Goal: Navigation & Orientation: Find specific page/section

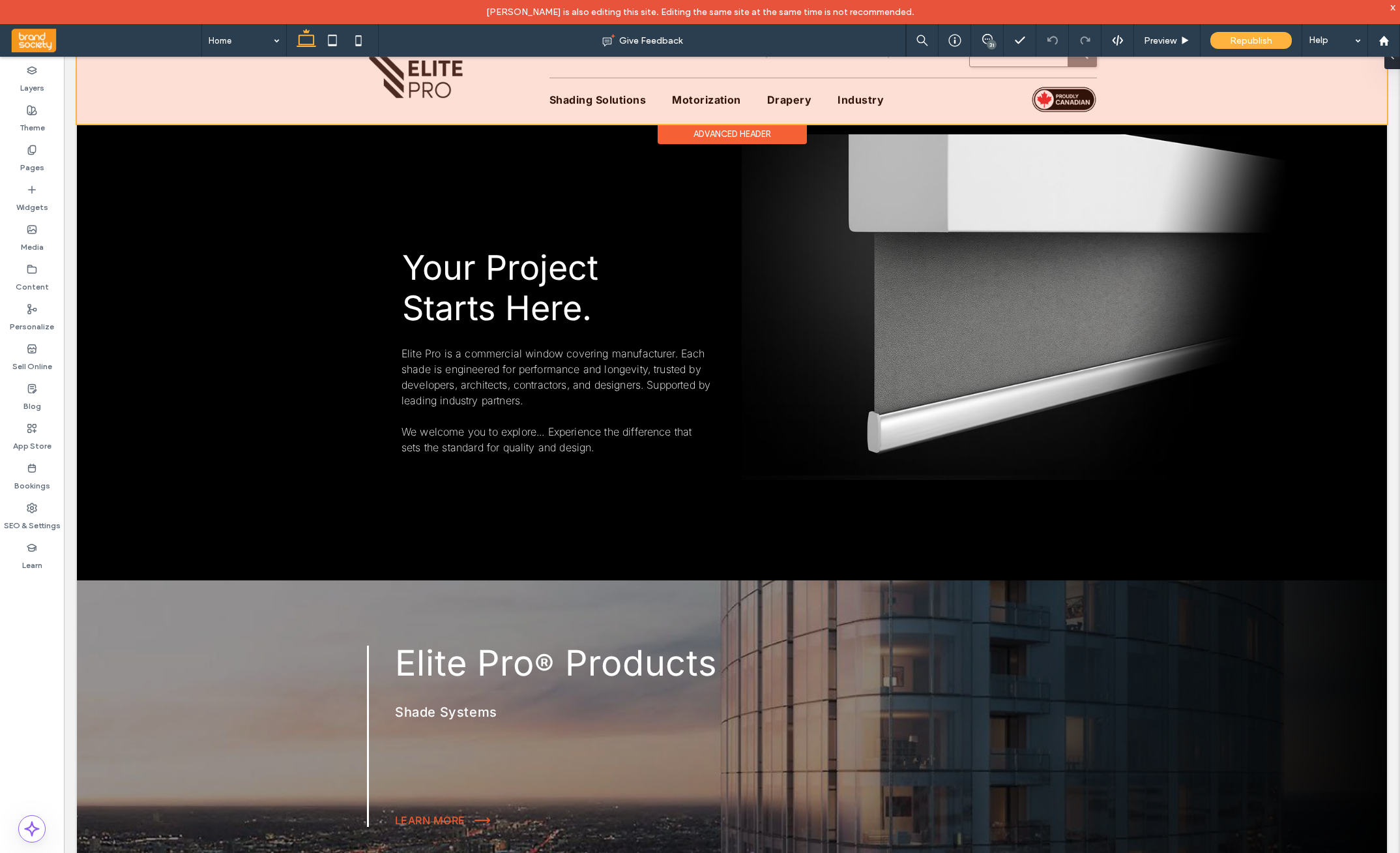
scroll to position [51, 0]
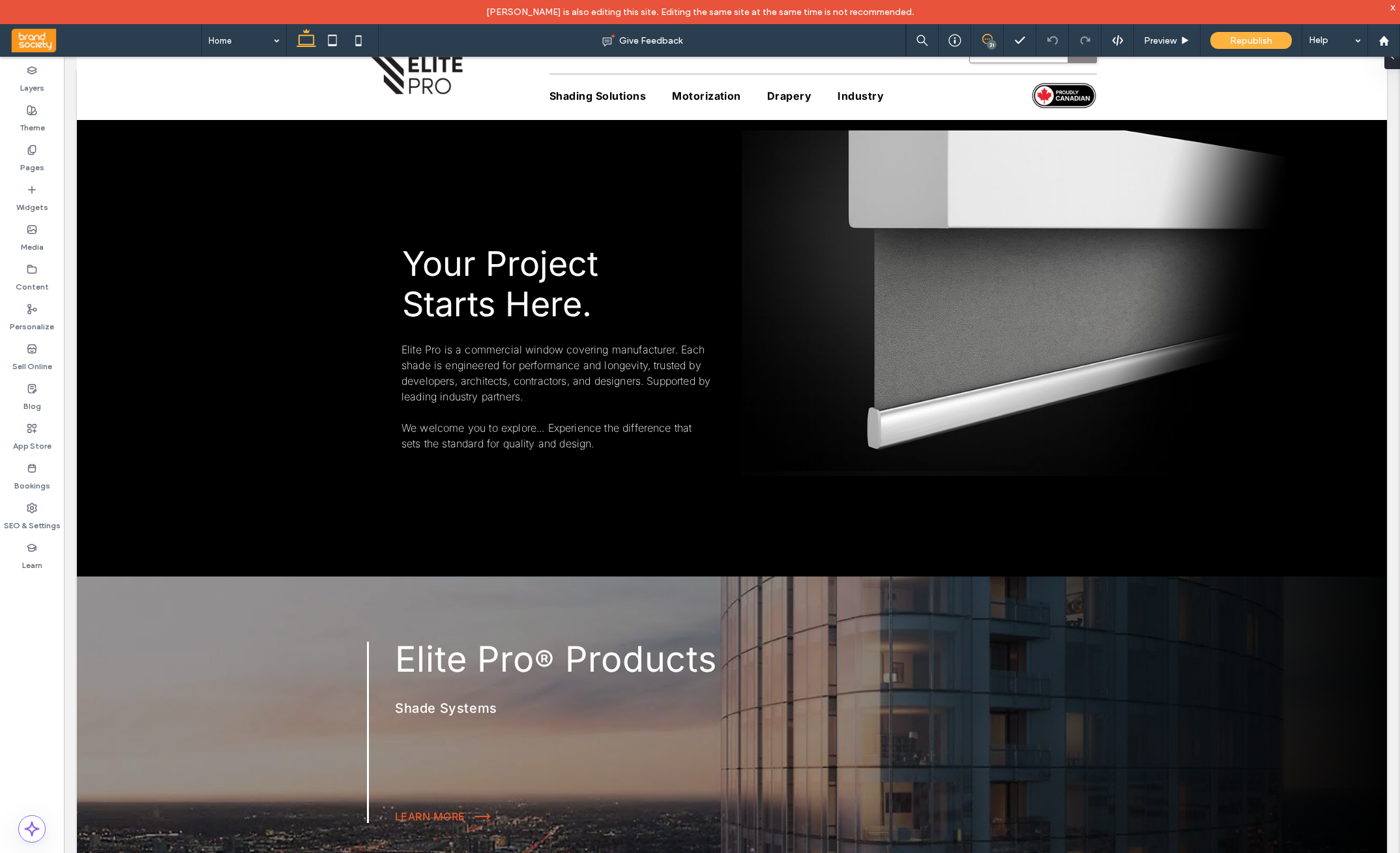
click at [983, 40] on icon at bounding box center [987, 39] width 10 height 11
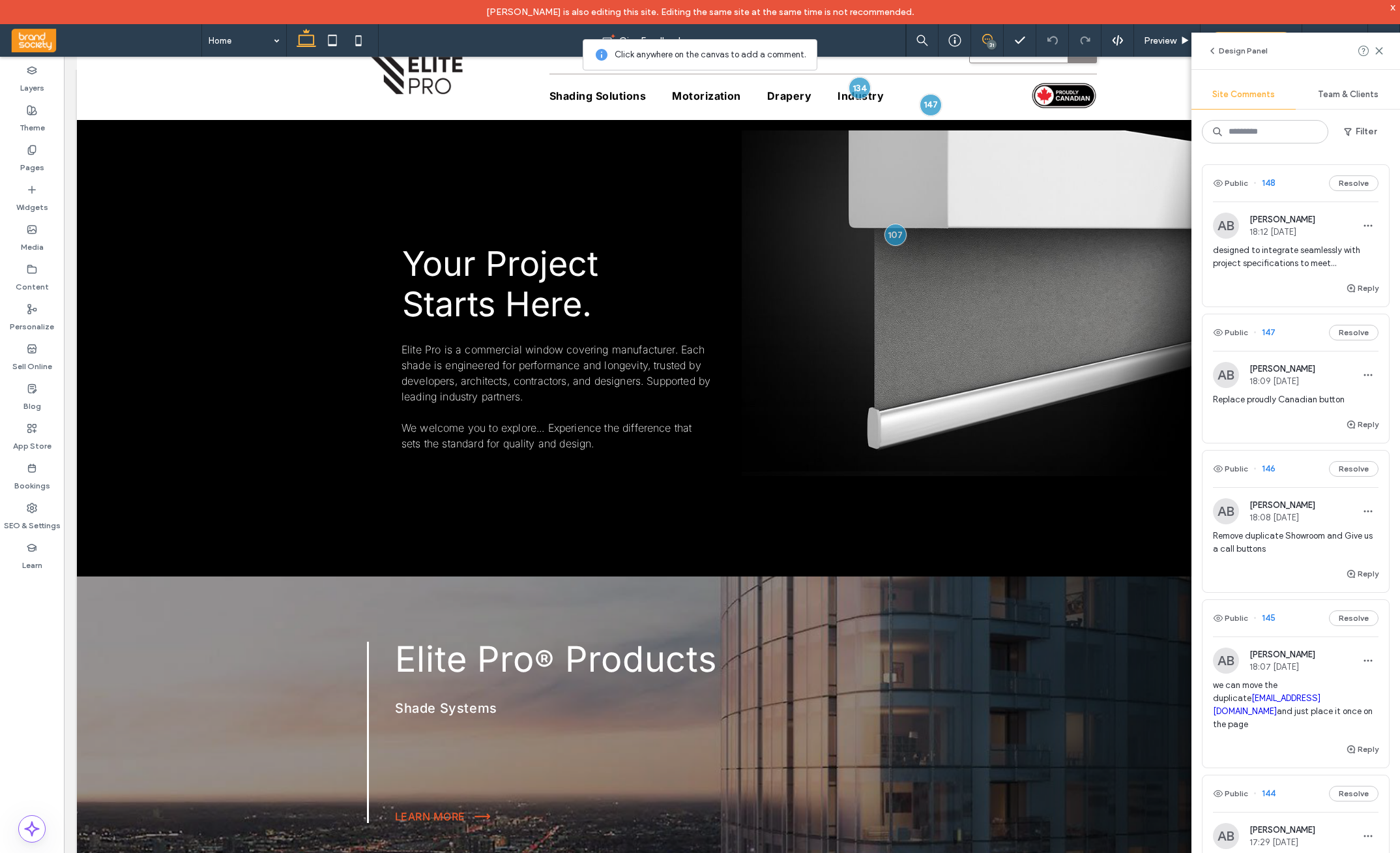
scroll to position [2, 0]
click at [1194, 271] on div "designed to integrate seamlessly with project specifications to meet..." at bounding box center [1296, 260] width 166 height 36
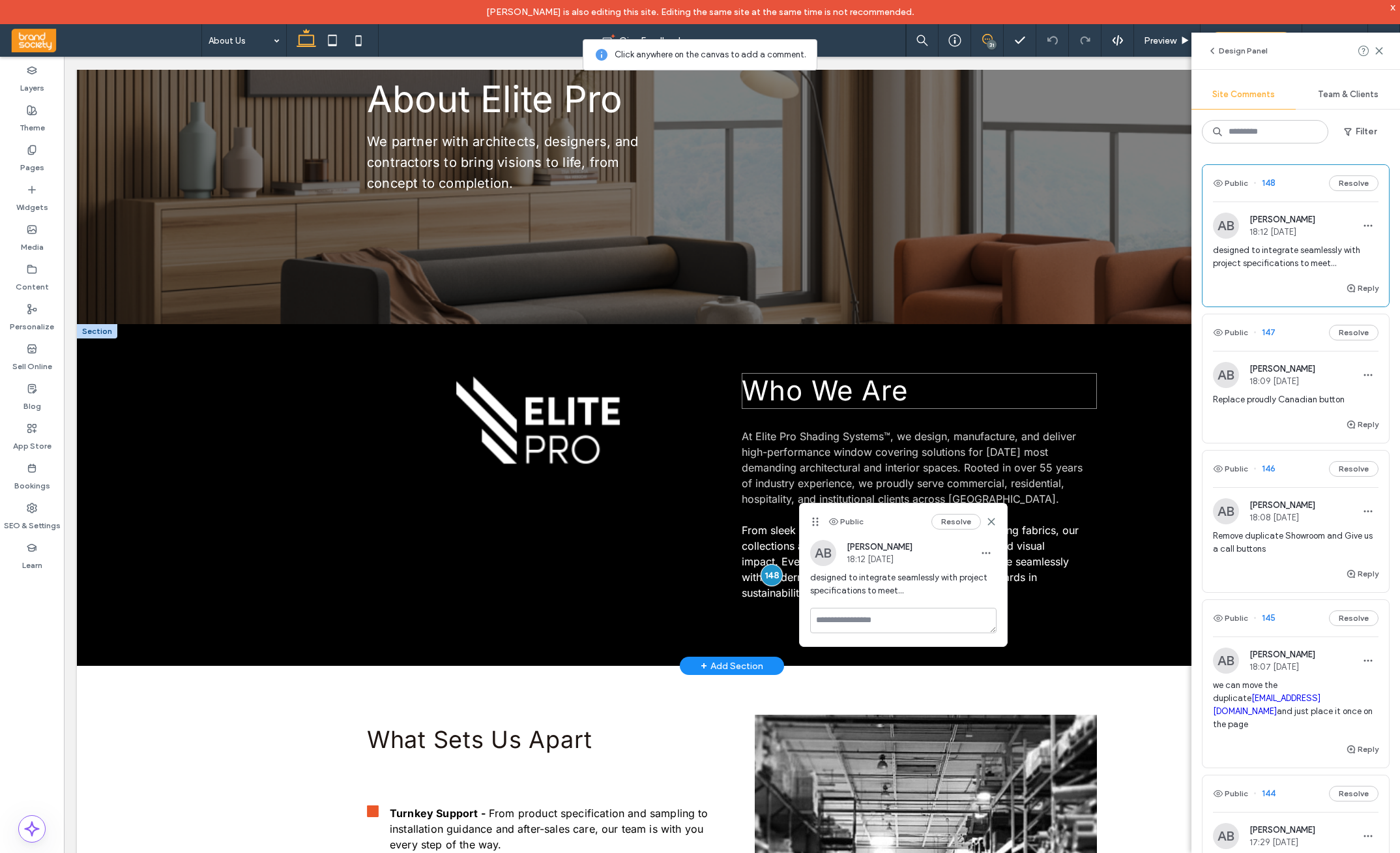
scroll to position [217, 0]
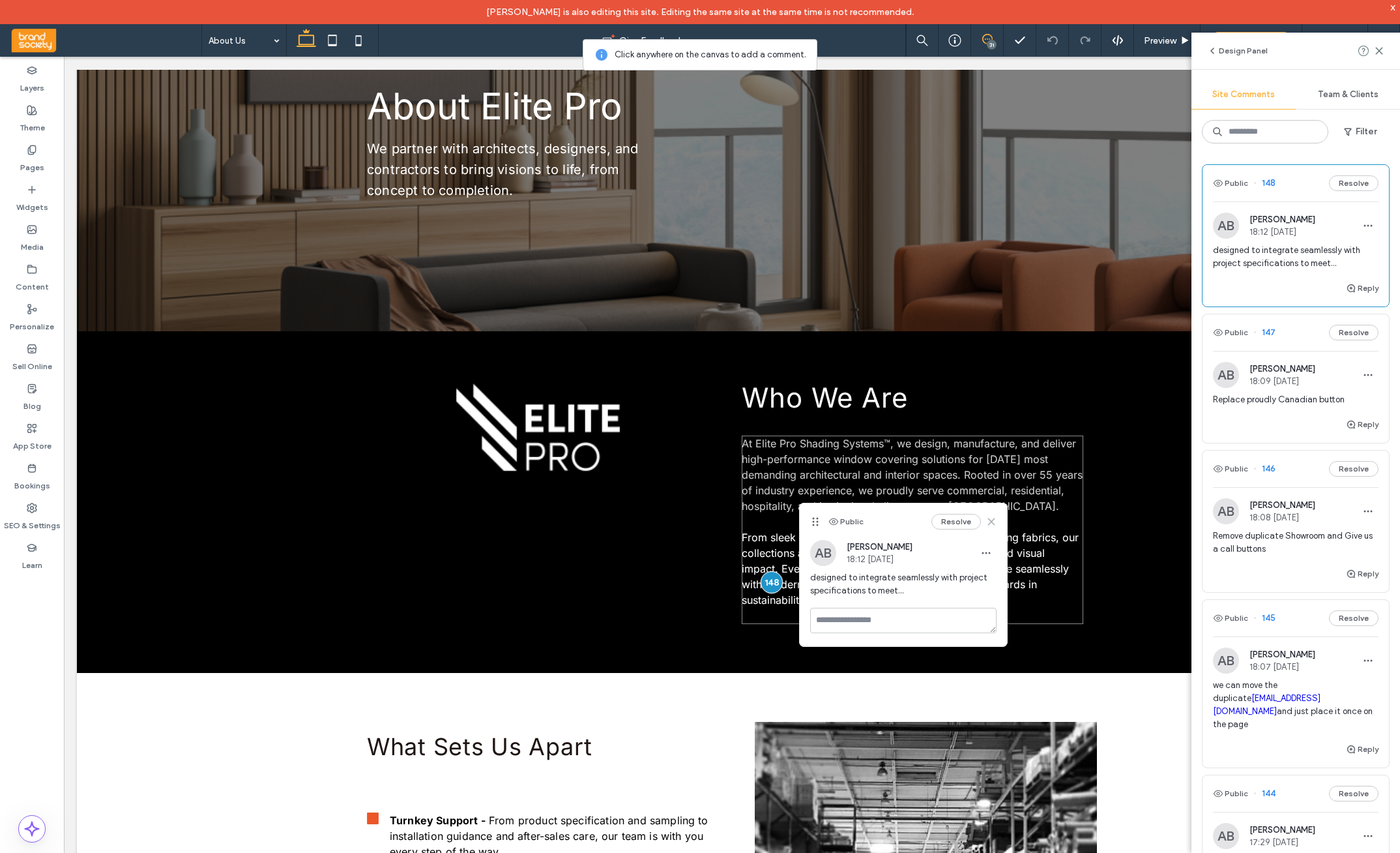
click at [994, 521] on icon at bounding box center [991, 521] width 10 height 11
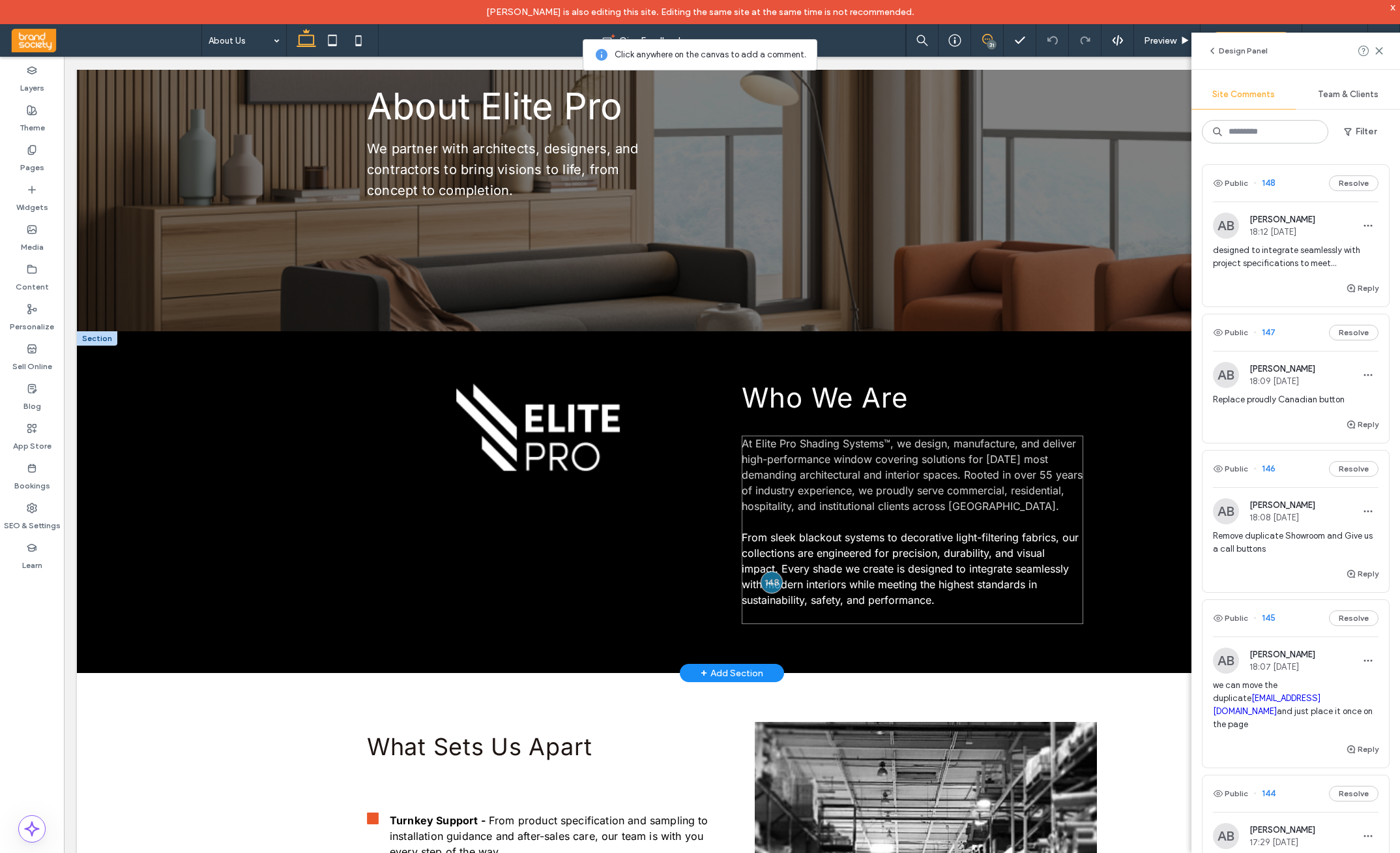
scroll to position [216, 0]
click at [1194, 418] on div "Reply" at bounding box center [1296, 430] width 187 height 26
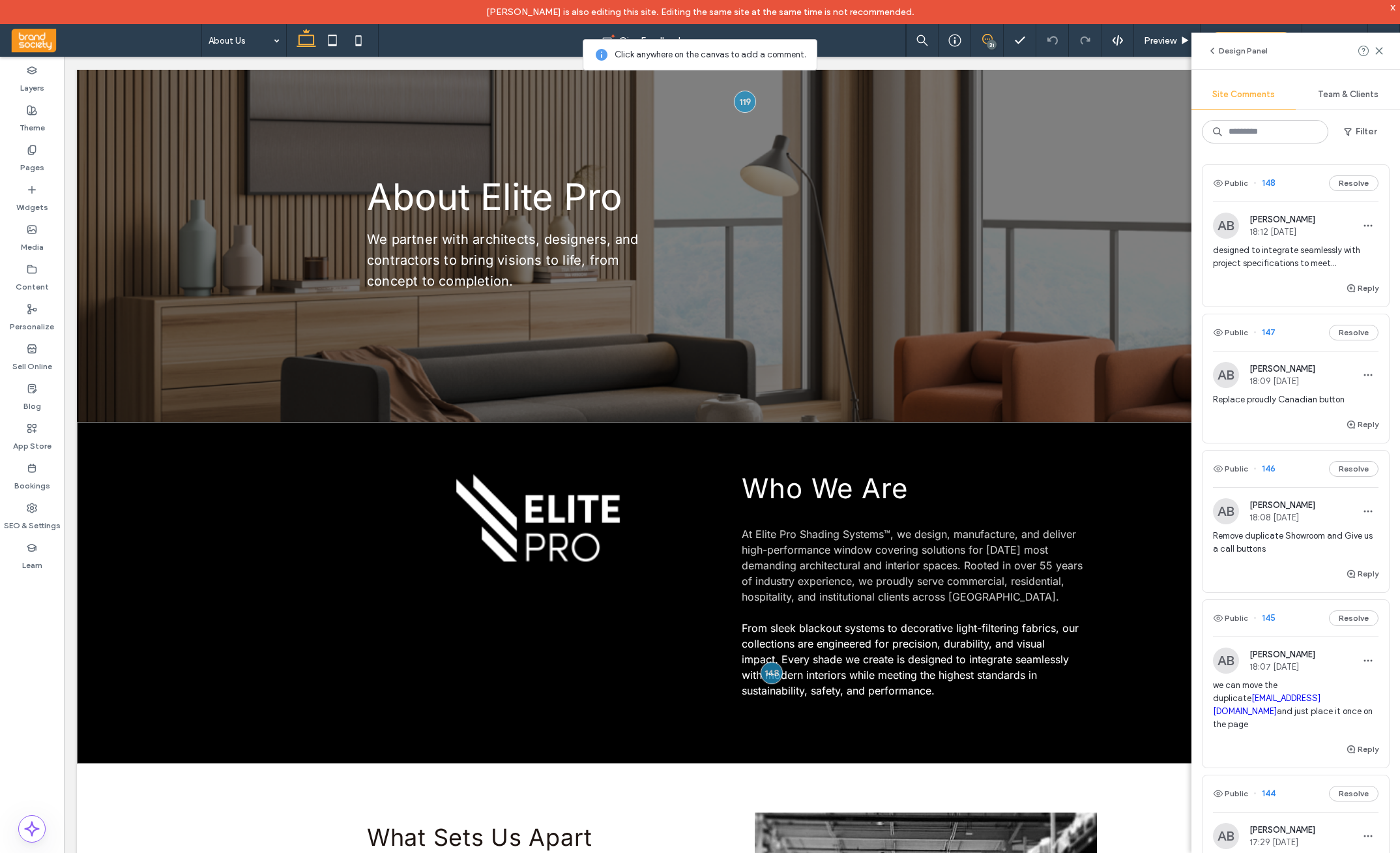
scroll to position [0, 0]
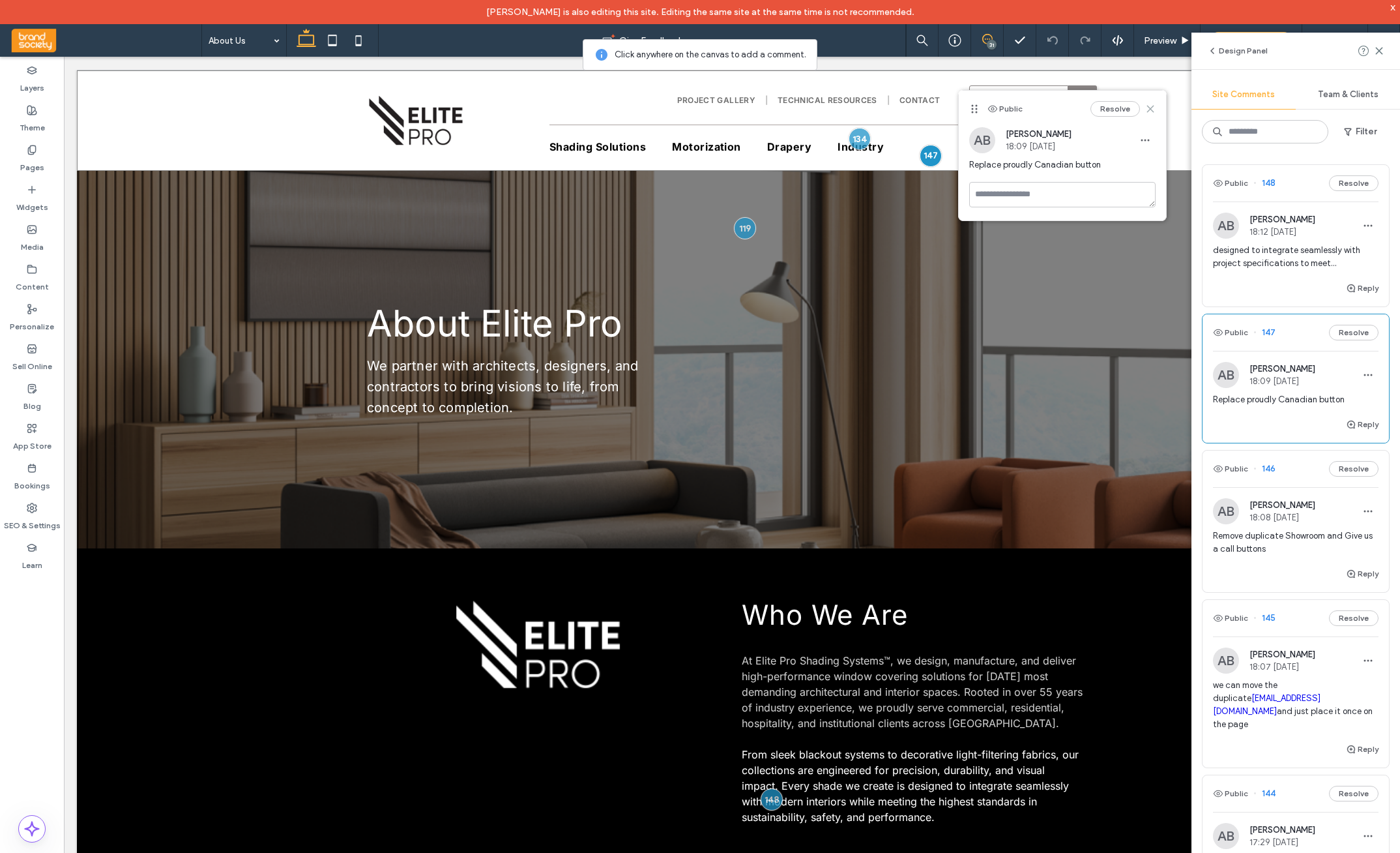
click at [1149, 107] on use at bounding box center [1150, 109] width 6 height 6
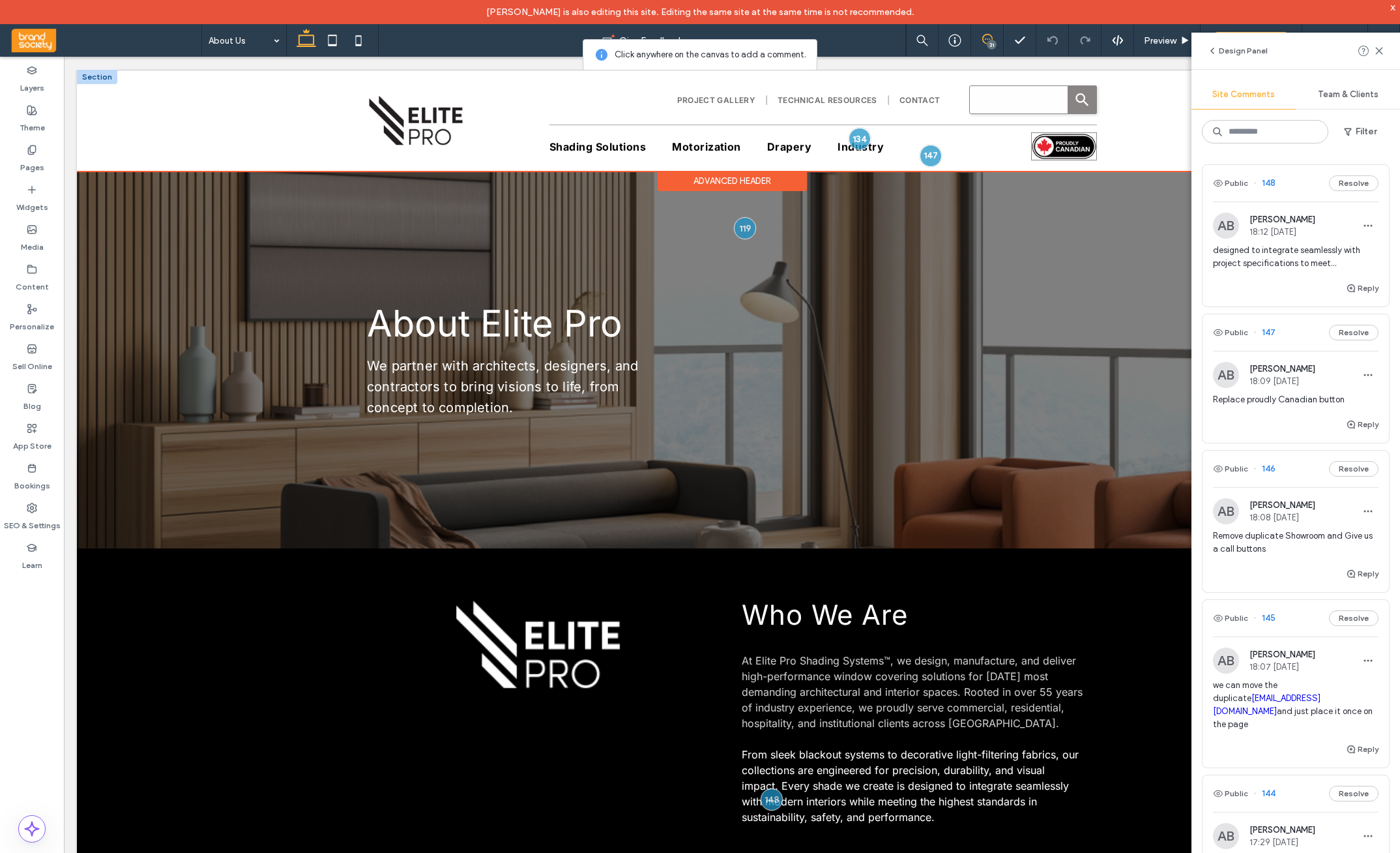
click at [1058, 146] on img at bounding box center [1064, 146] width 66 height 28
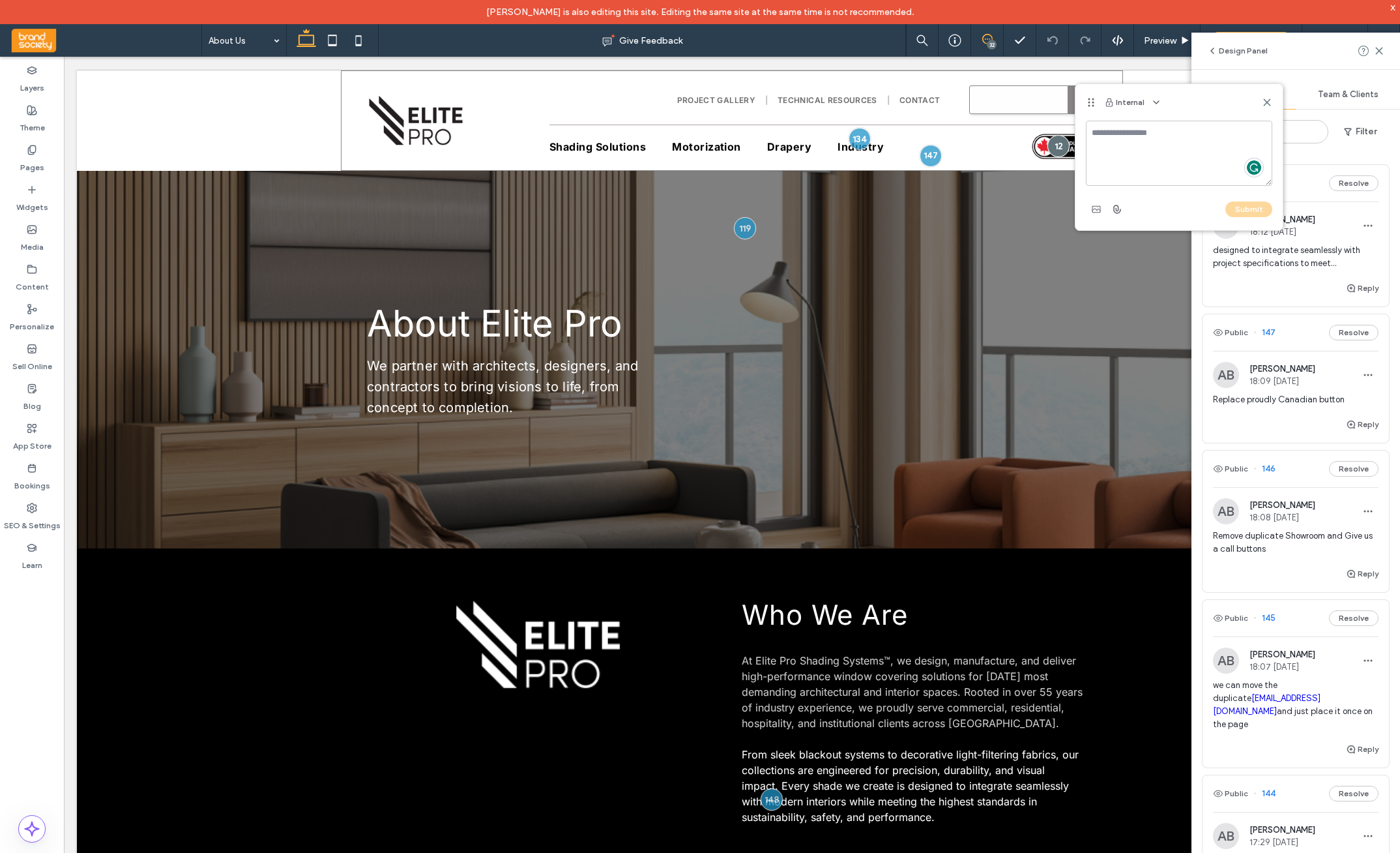
click at [1119, 141] on textarea at bounding box center [1179, 153] width 187 height 65
click at [1194, 102] on use at bounding box center [1267, 102] width 6 height 6
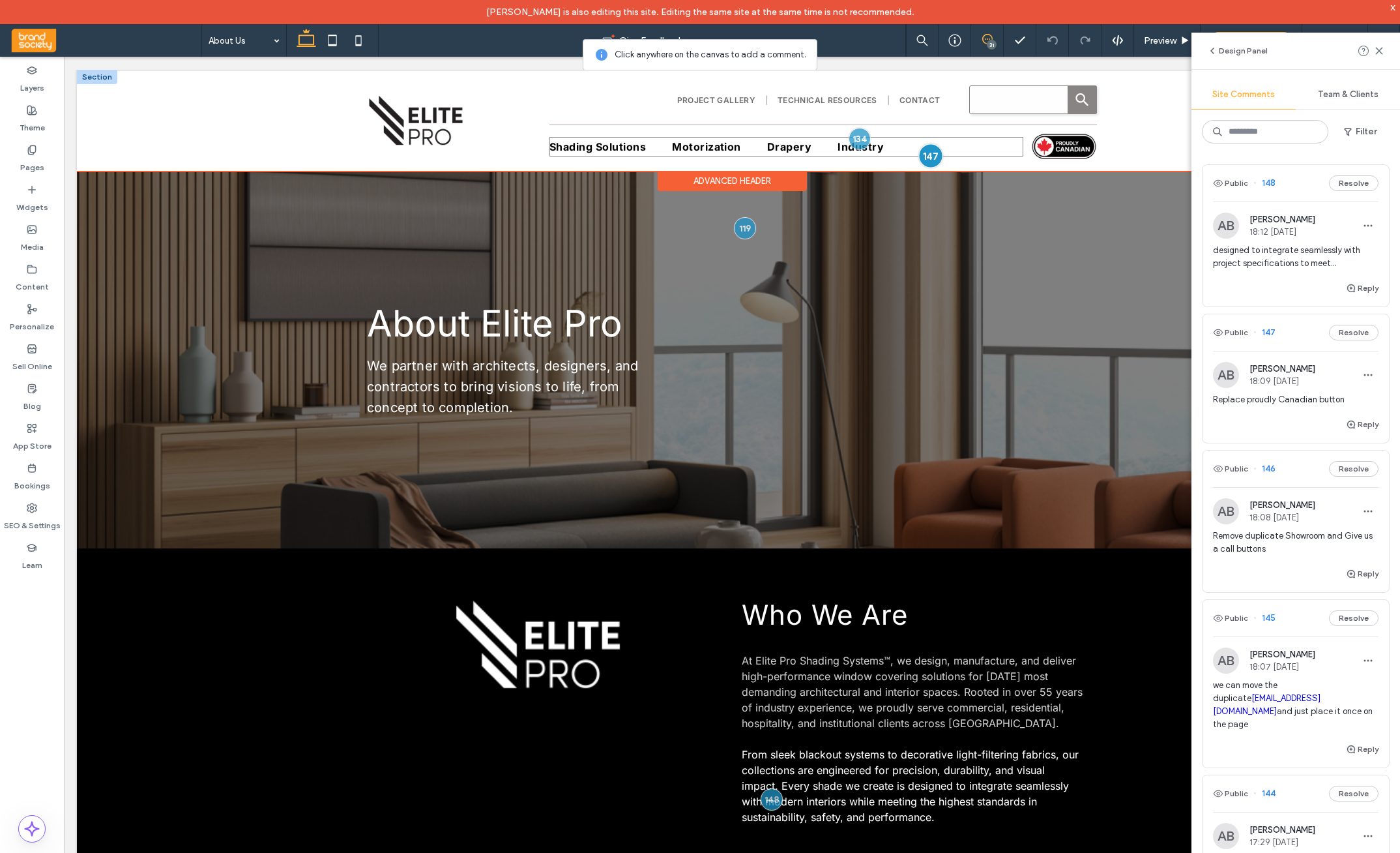
click at [932, 158] on div at bounding box center [931, 156] width 24 height 24
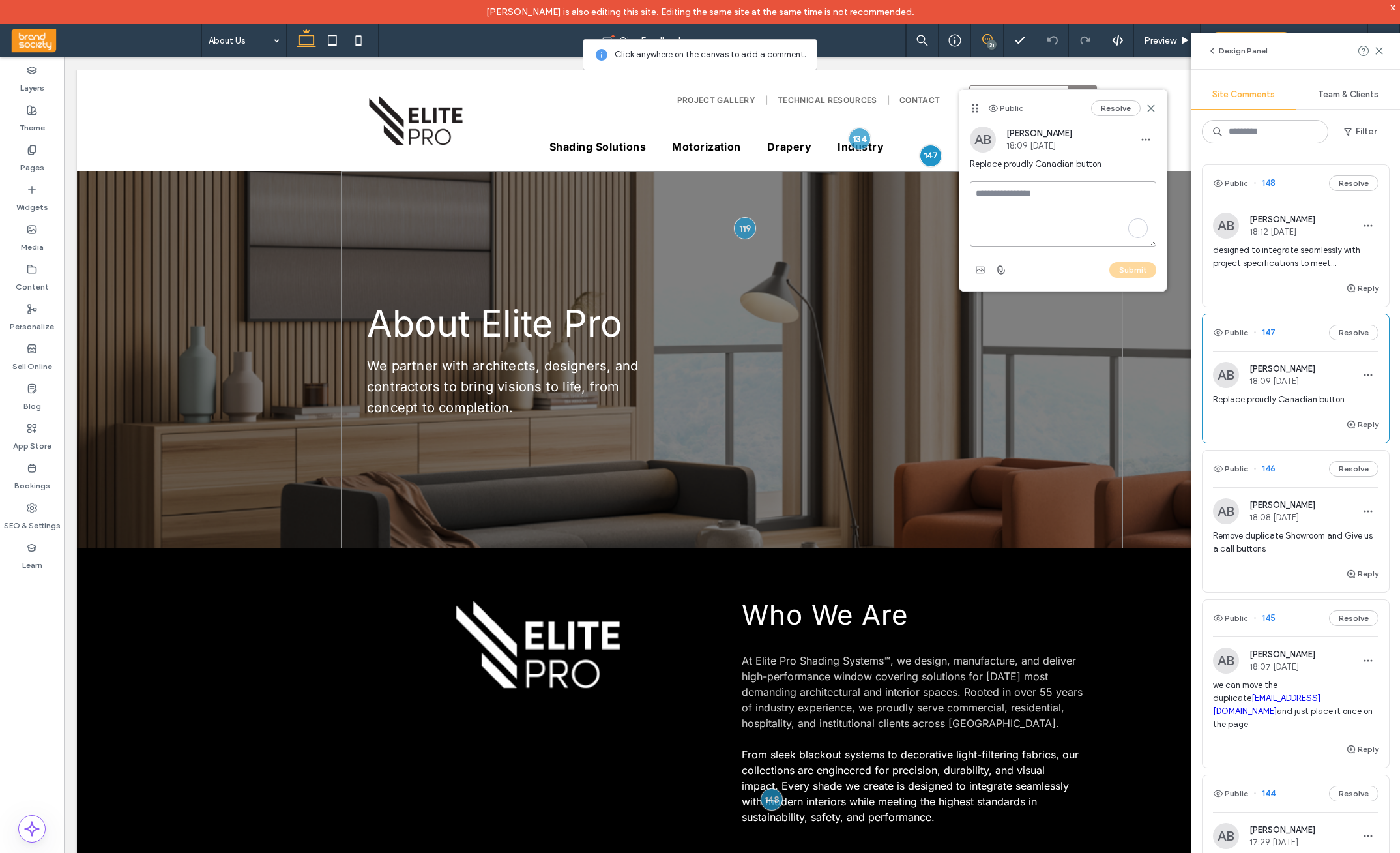
click at [1019, 204] on textarea at bounding box center [1063, 213] width 187 height 65
type textarea "**********"
click at [1144, 107] on div "Resolve" at bounding box center [1124, 107] width 65 height 15
click at [1150, 108] on icon at bounding box center [1151, 108] width 10 height 11
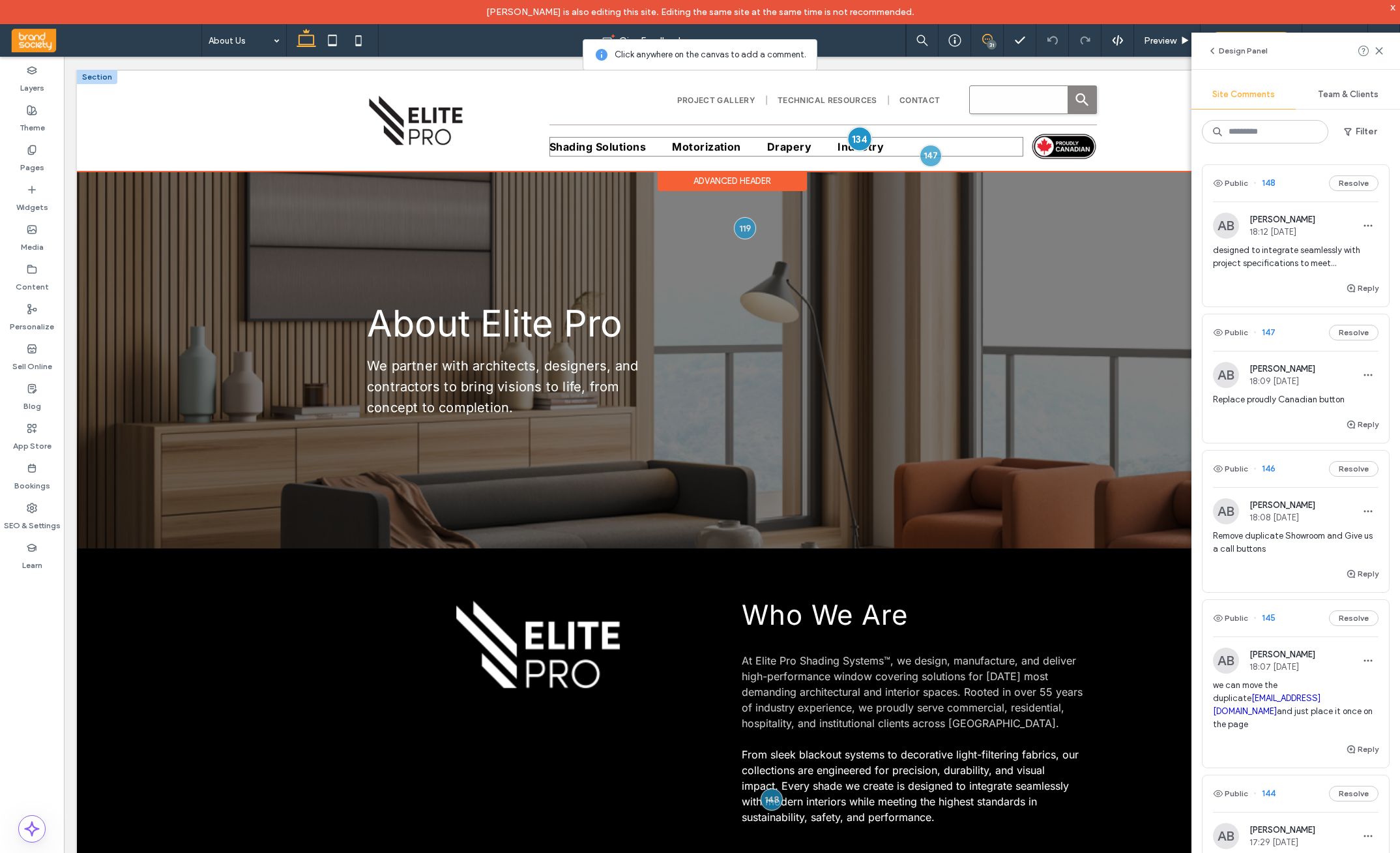
click at [857, 139] on div at bounding box center [860, 139] width 24 height 24
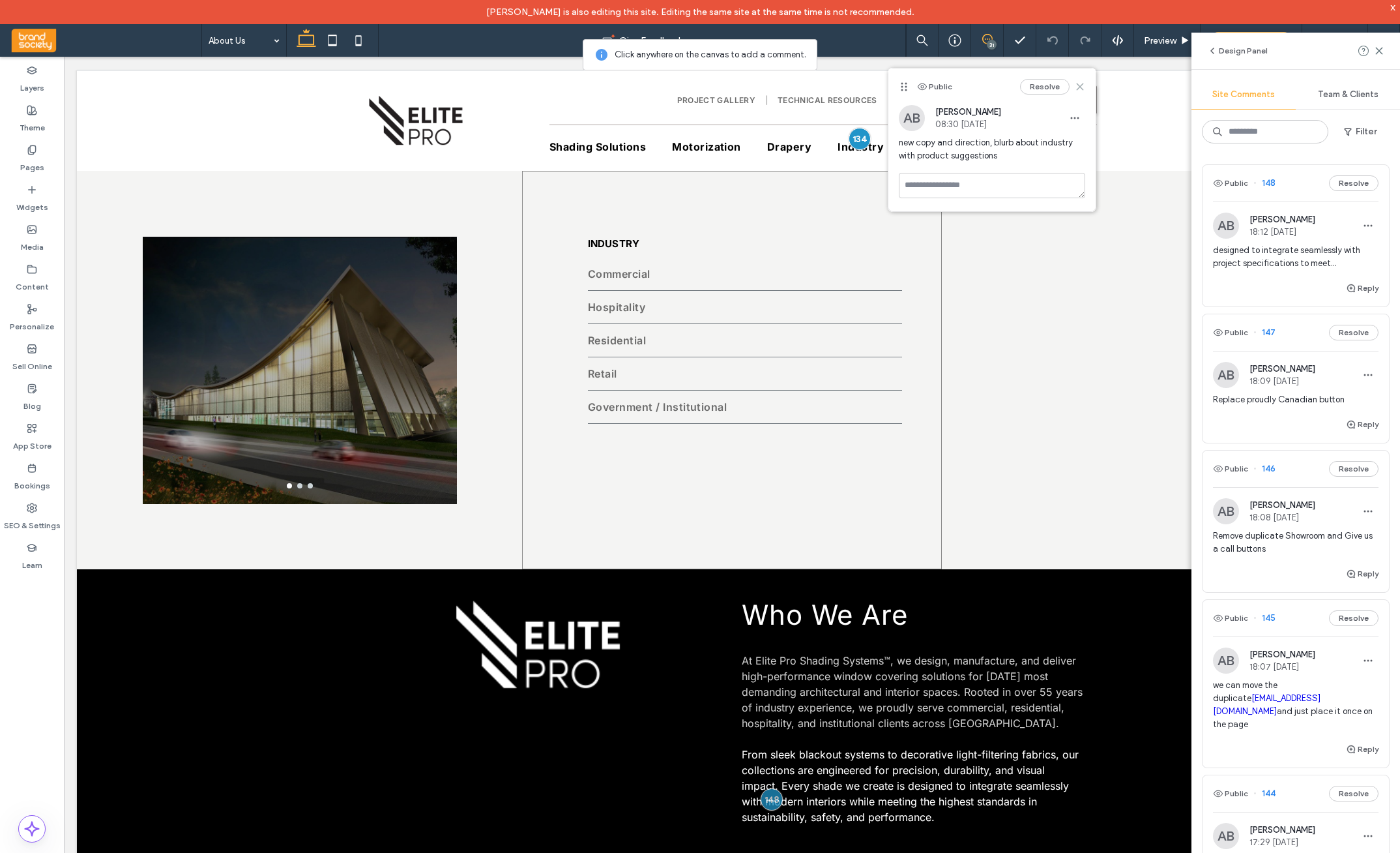
click at [1083, 89] on use at bounding box center [1080, 86] width 6 height 6
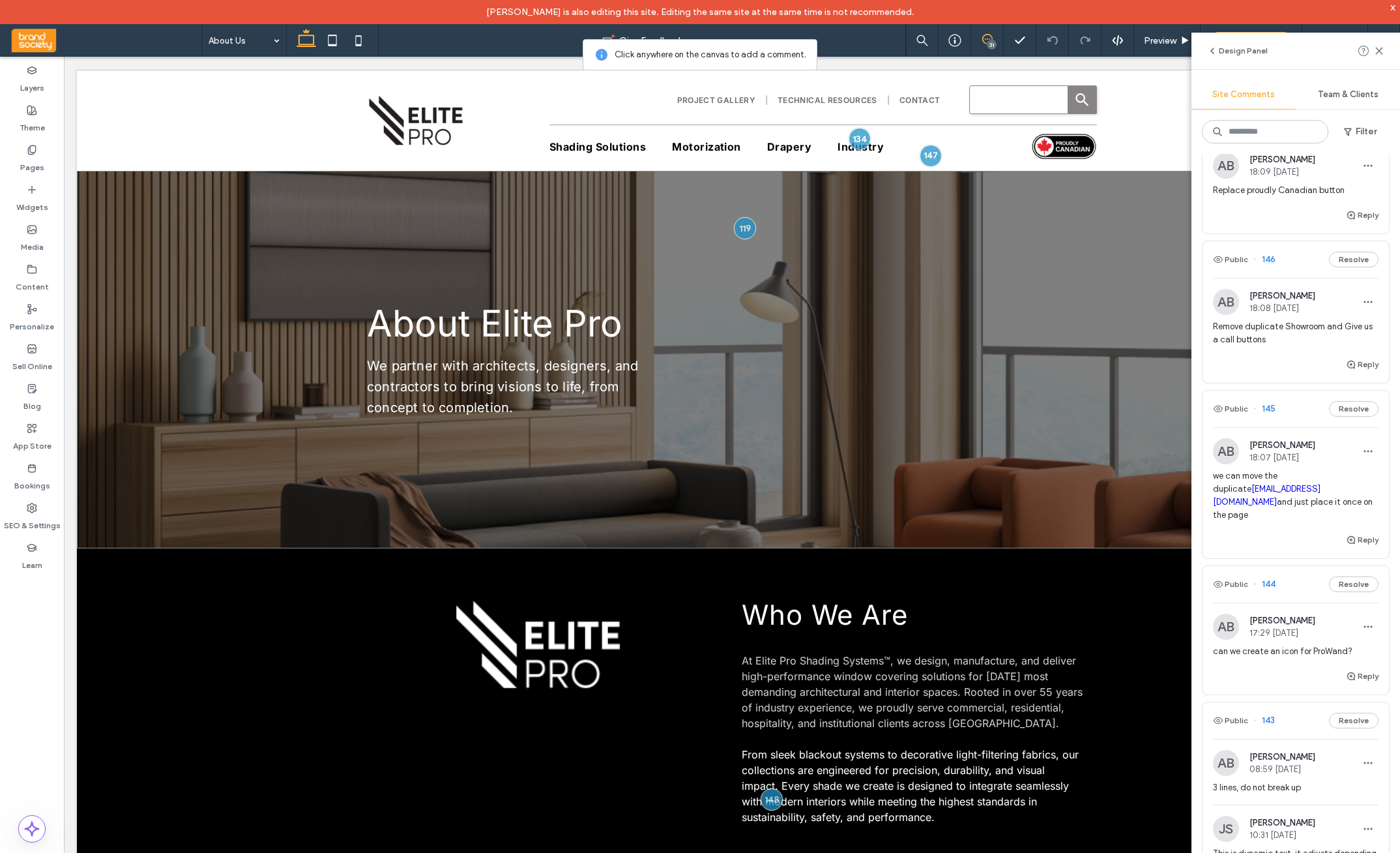
scroll to position [252, 0]
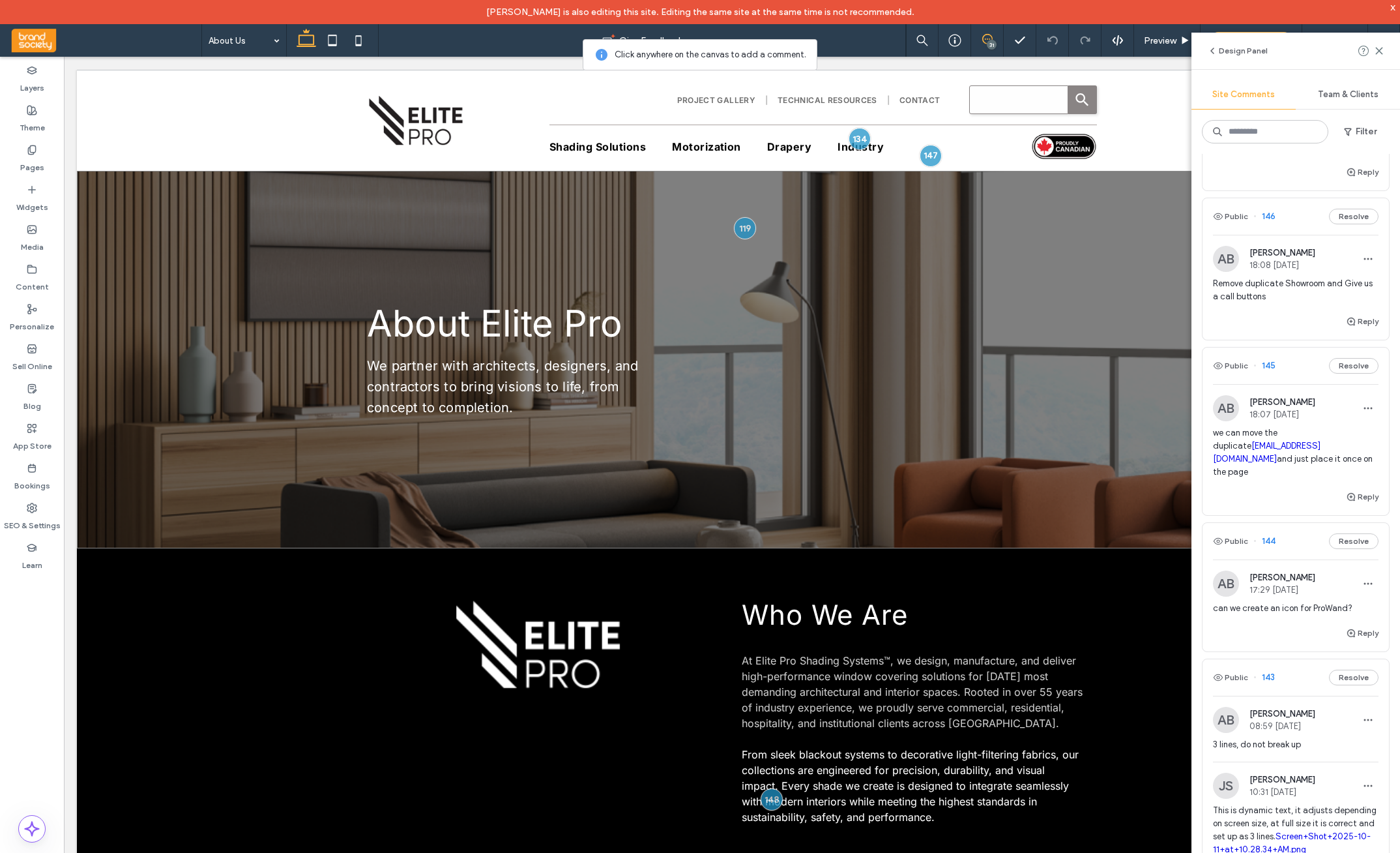
click at [1194, 295] on span "Remove duplicate Showroom and Give us a call buttons" at bounding box center [1296, 290] width 166 height 26
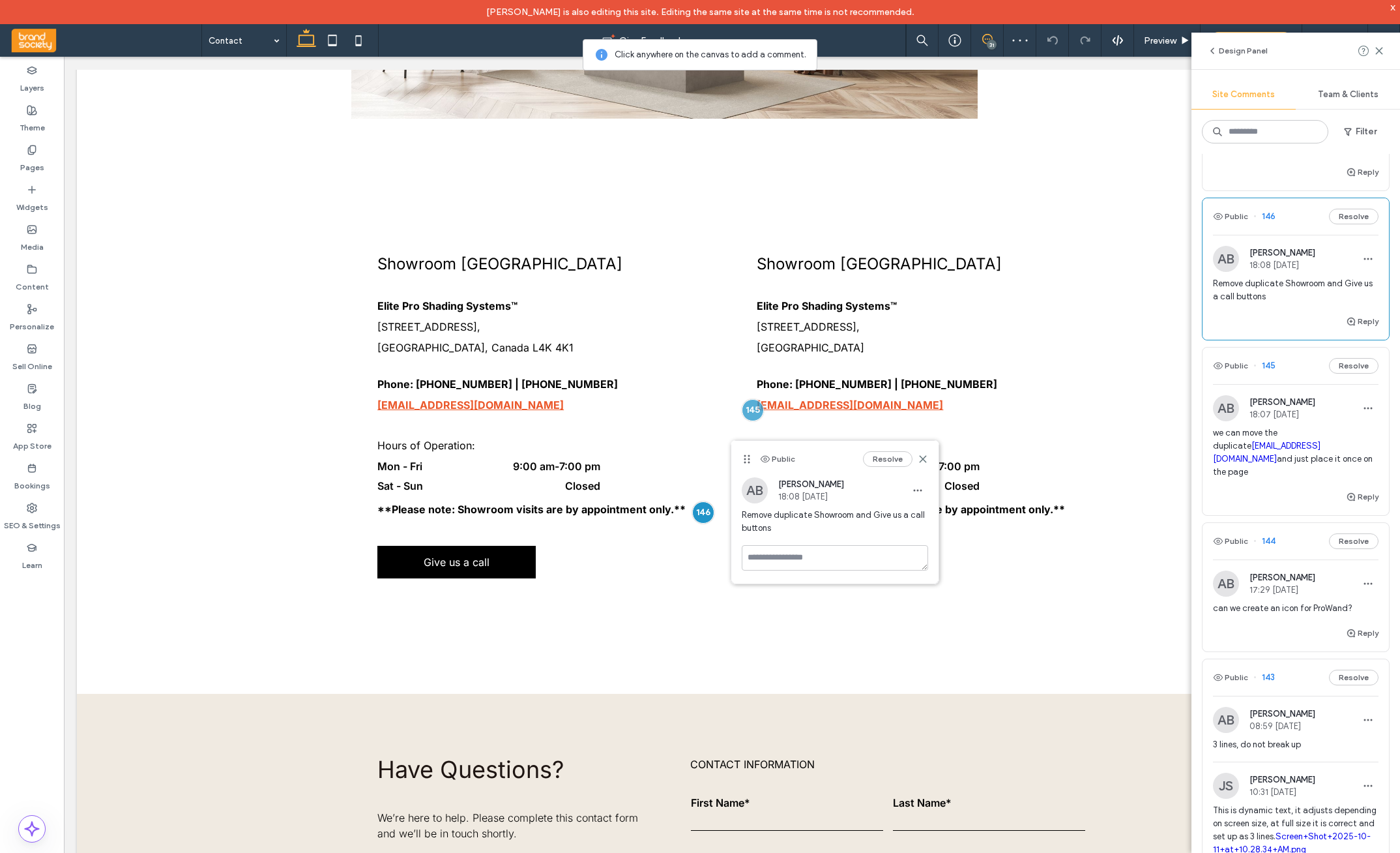
scroll to position [733, 0]
click at [703, 516] on div at bounding box center [704, 512] width 24 height 24
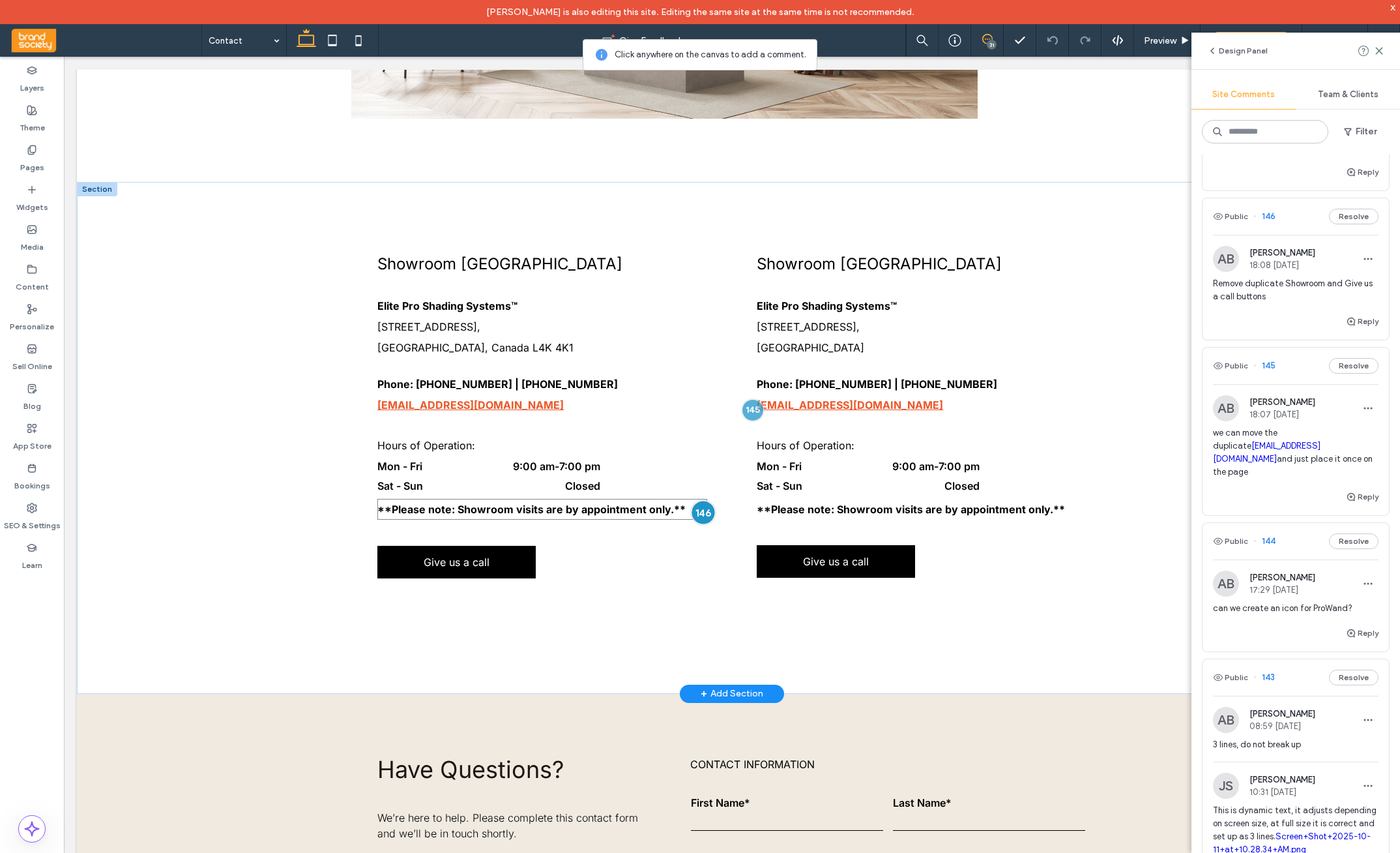
click at [705, 515] on div at bounding box center [704, 512] width 24 height 24
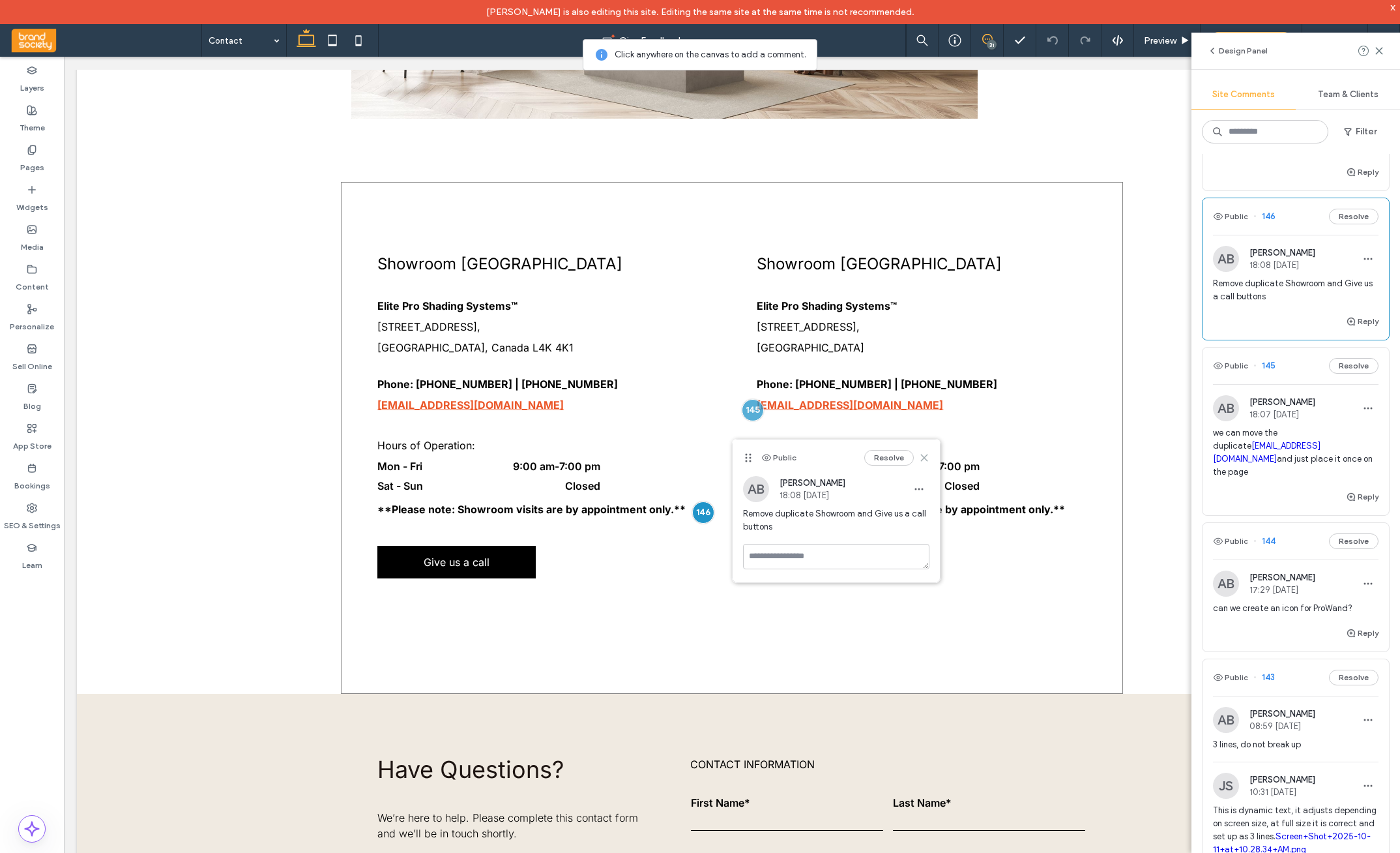
click at [928, 461] on icon at bounding box center [924, 457] width 10 height 11
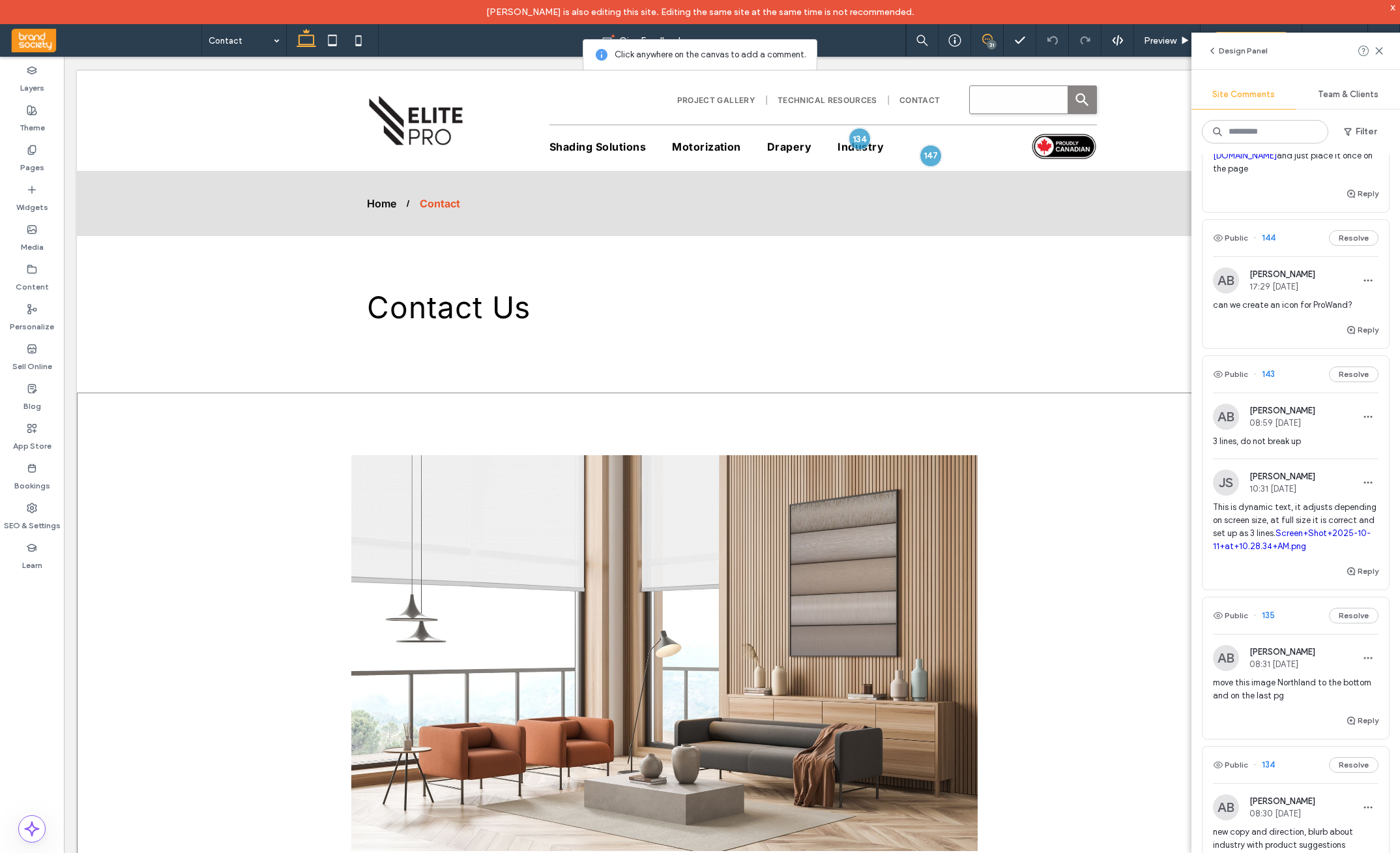
scroll to position [566, 0]
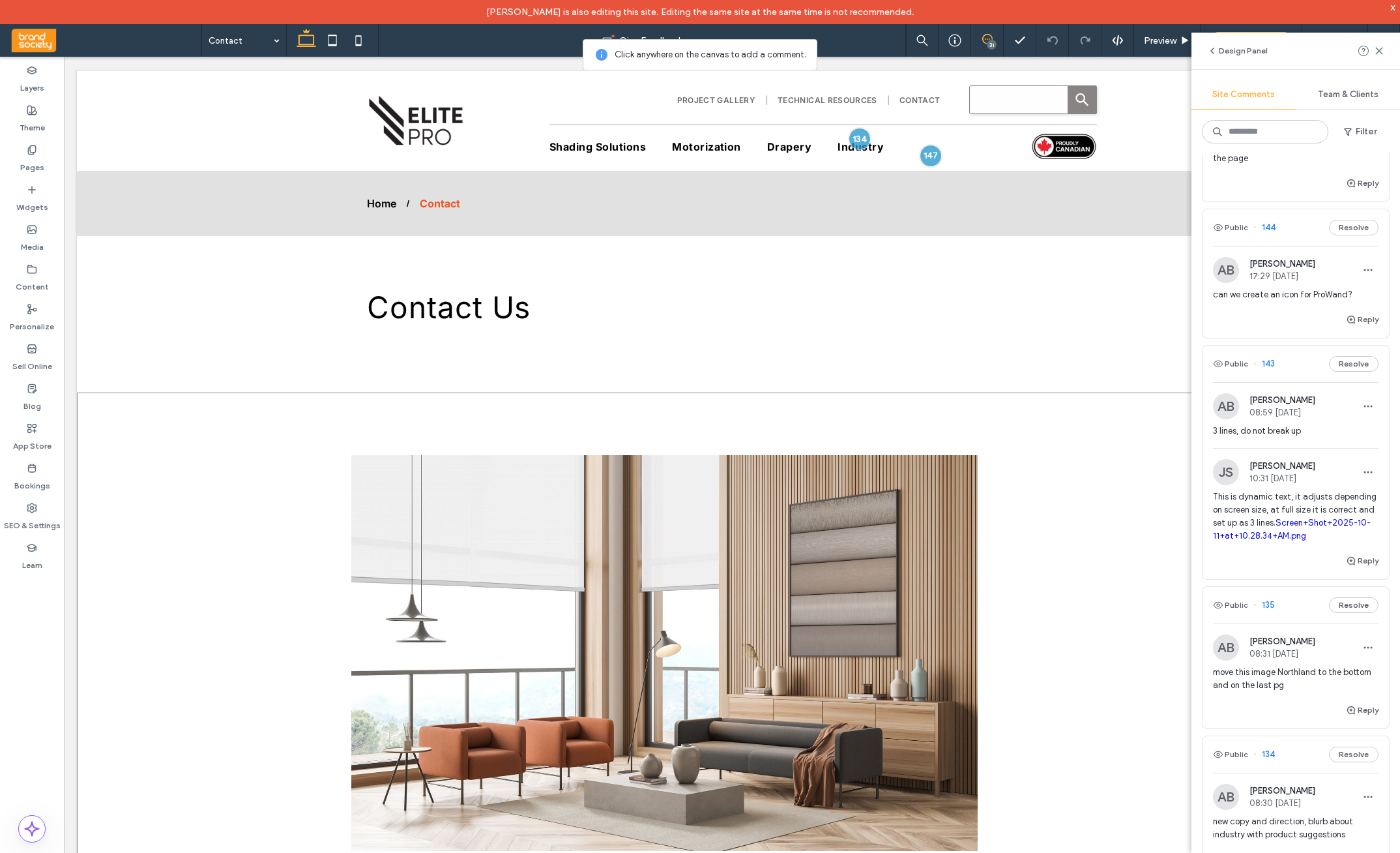
click at [1194, 425] on span "3 lines, do not break up" at bounding box center [1296, 431] width 166 height 13
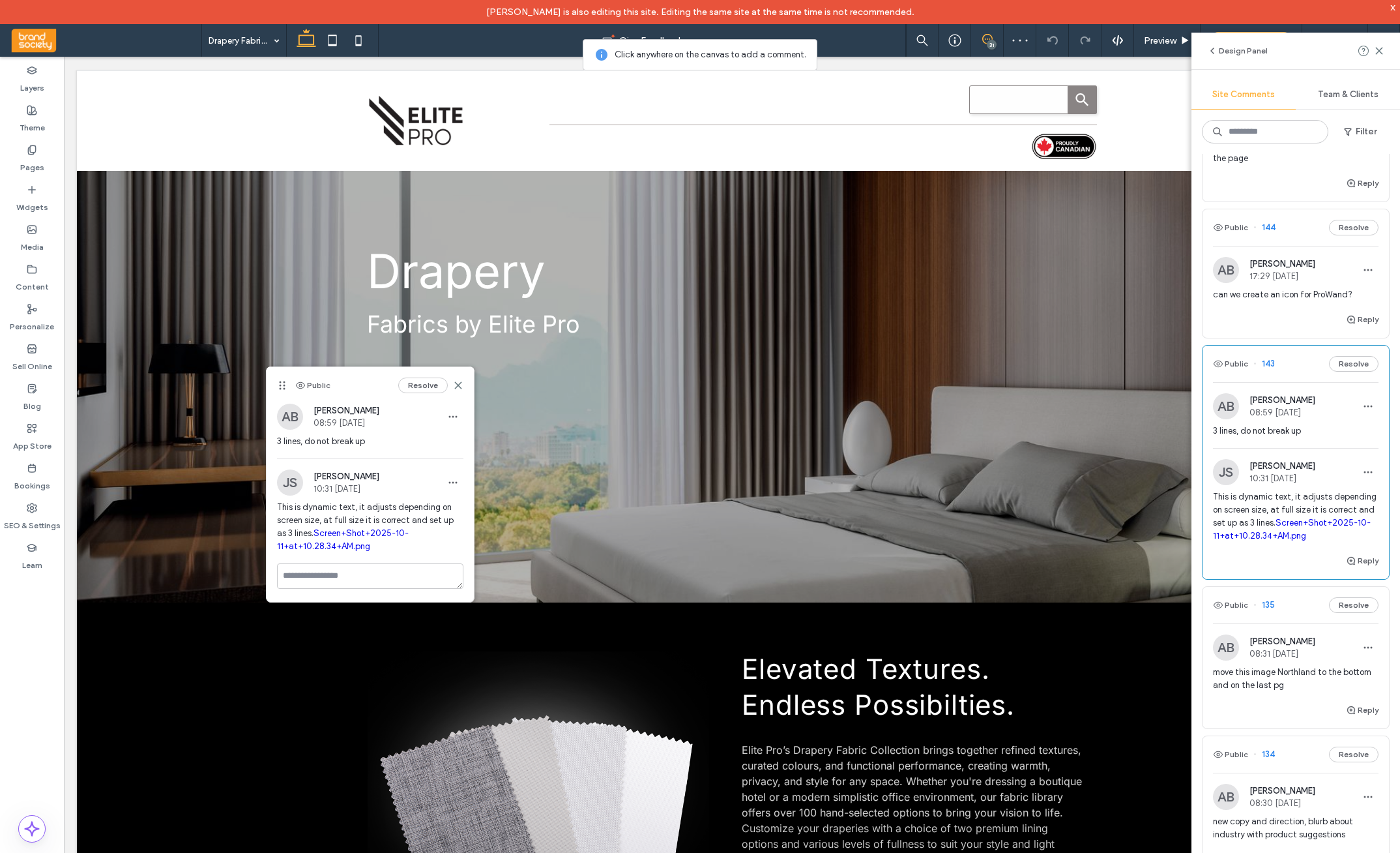
scroll to position [1555, 0]
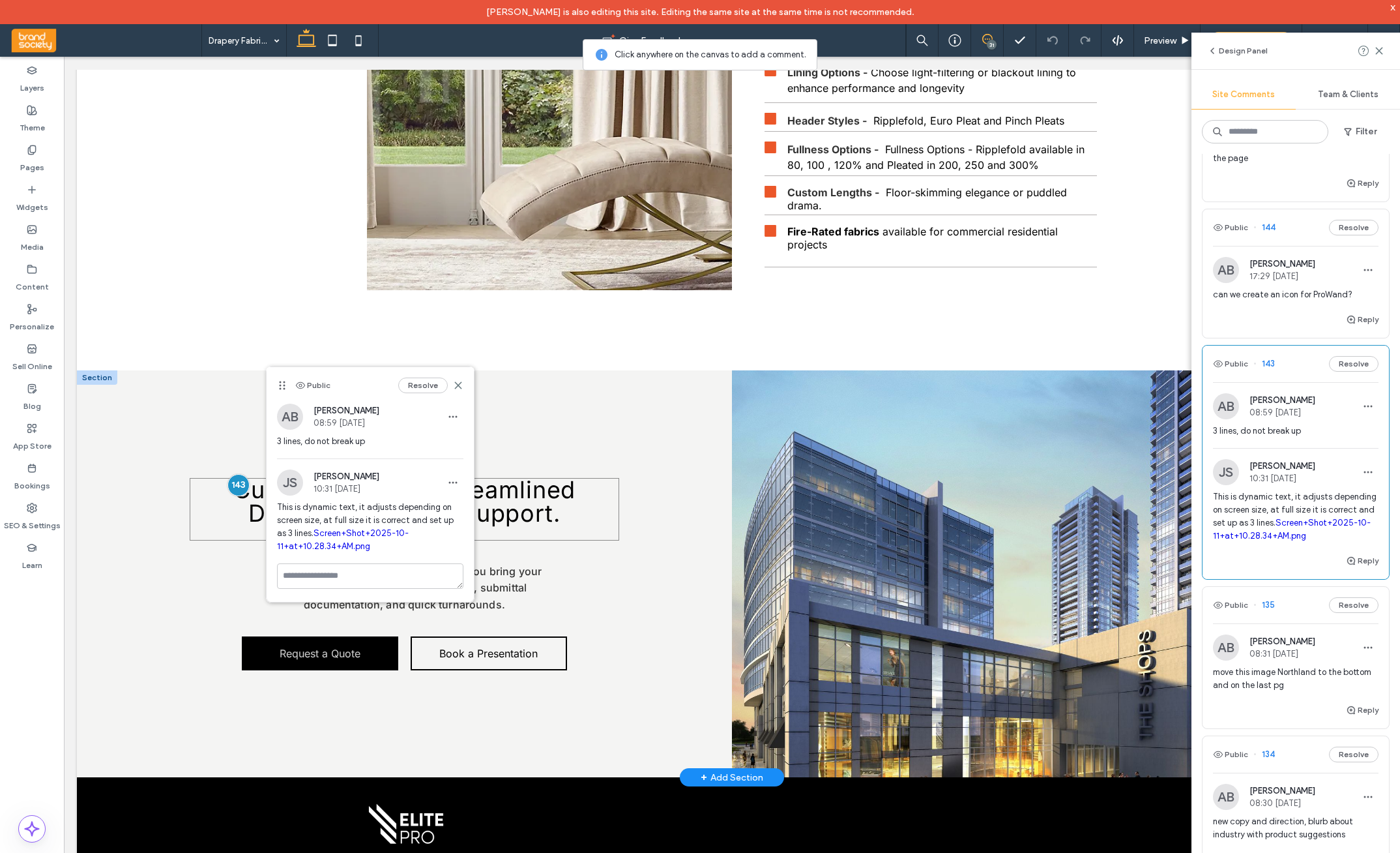
click at [527, 506] on span "Custom Projects. Streamlined Delivery. Ongoing Support." at bounding box center [404, 502] width 342 height 53
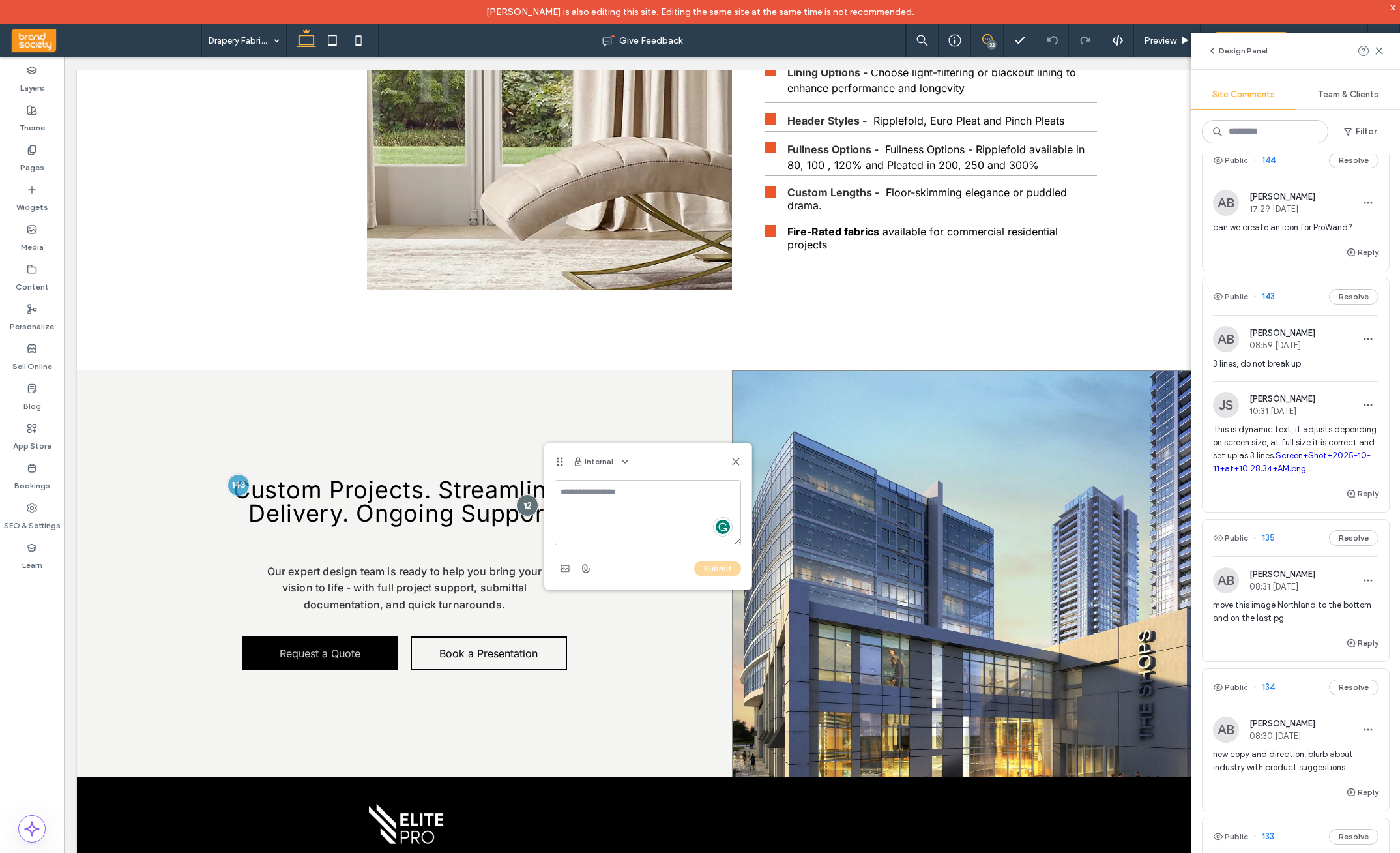
scroll to position [658, 0]
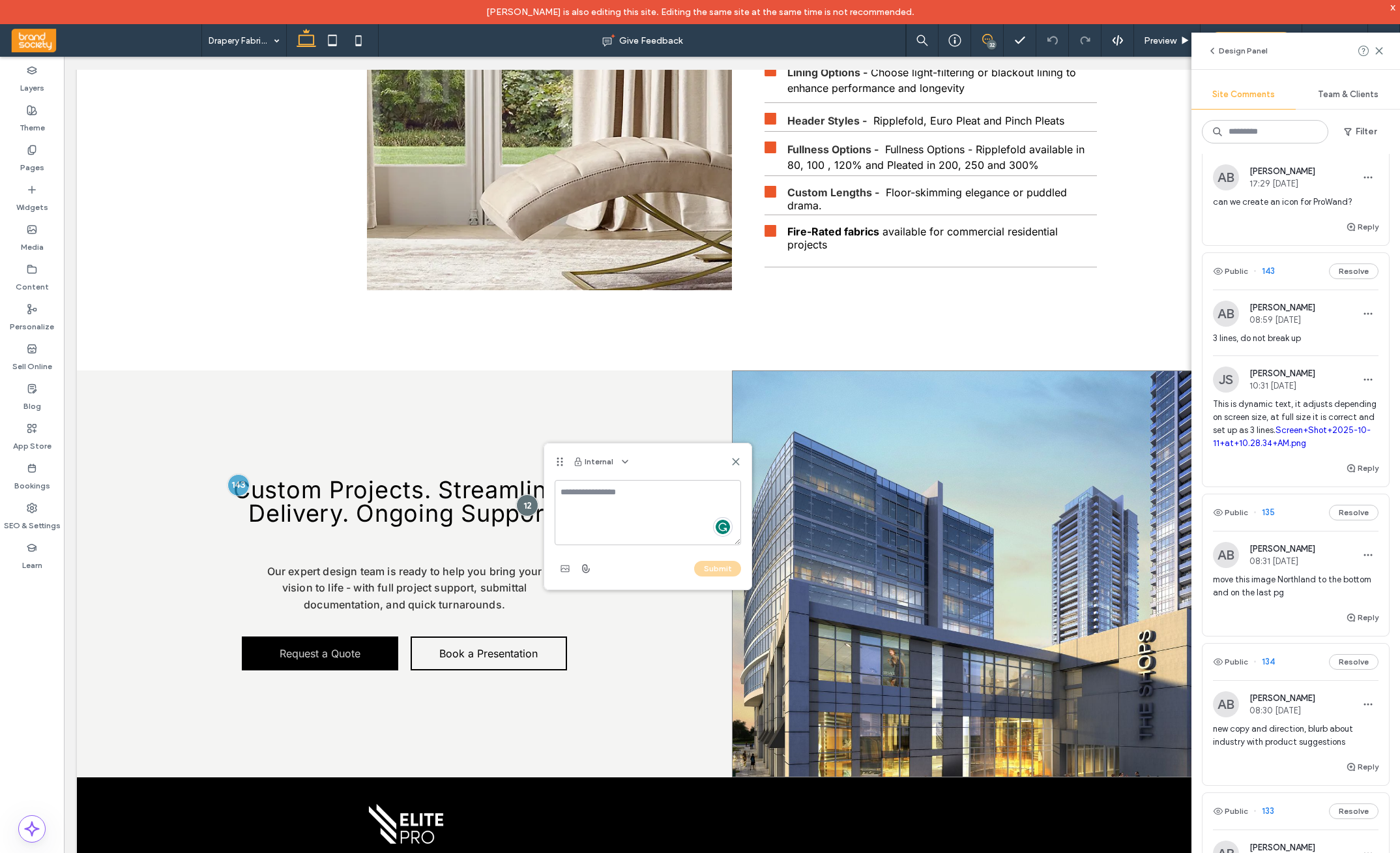
click at [1194, 411] on span "This is dynamic text, it adjusts depending on screen size, at full size it is c…" at bounding box center [1296, 424] width 166 height 53
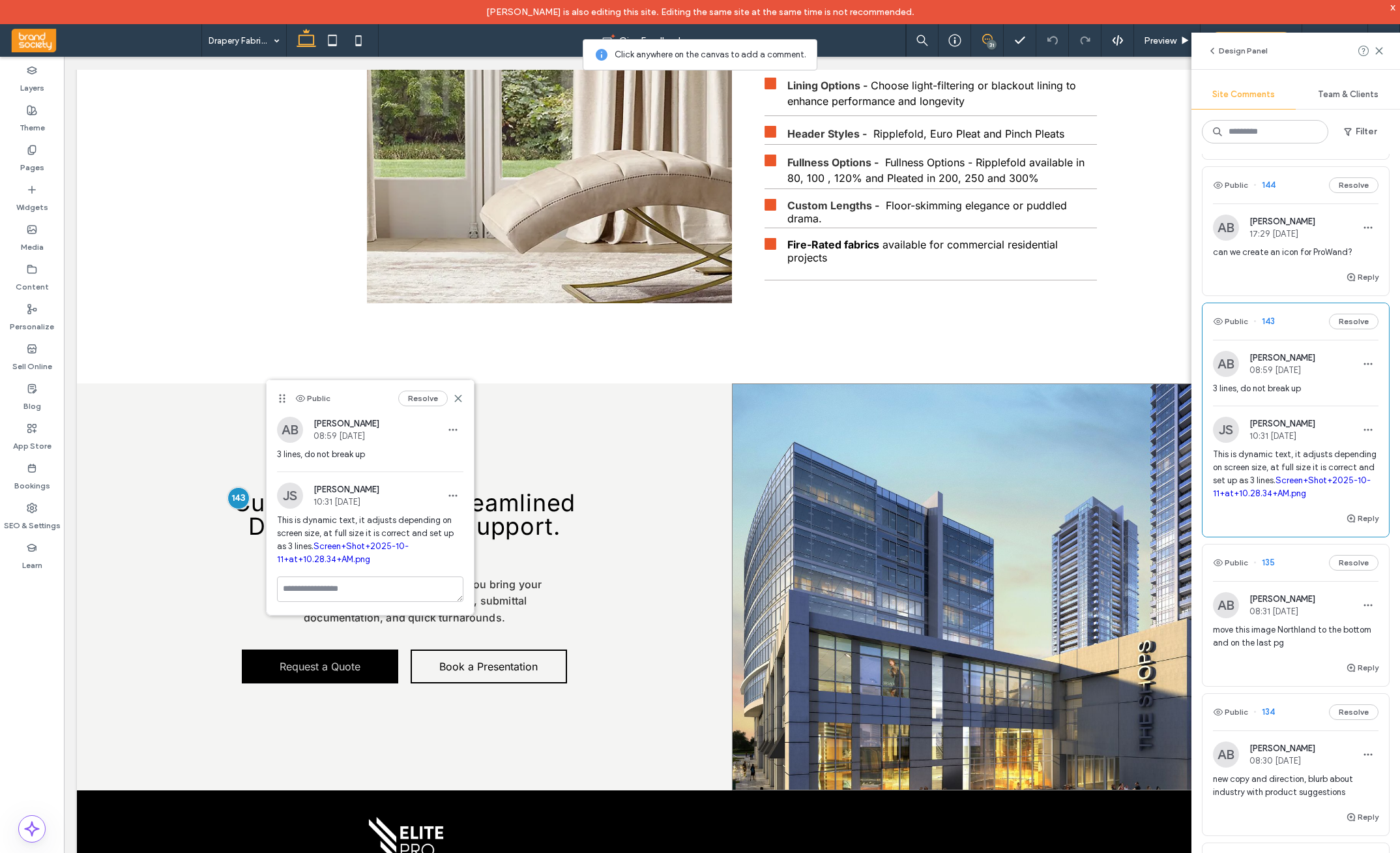
scroll to position [604, 0]
click at [459, 398] on use at bounding box center [458, 398] width 6 height 6
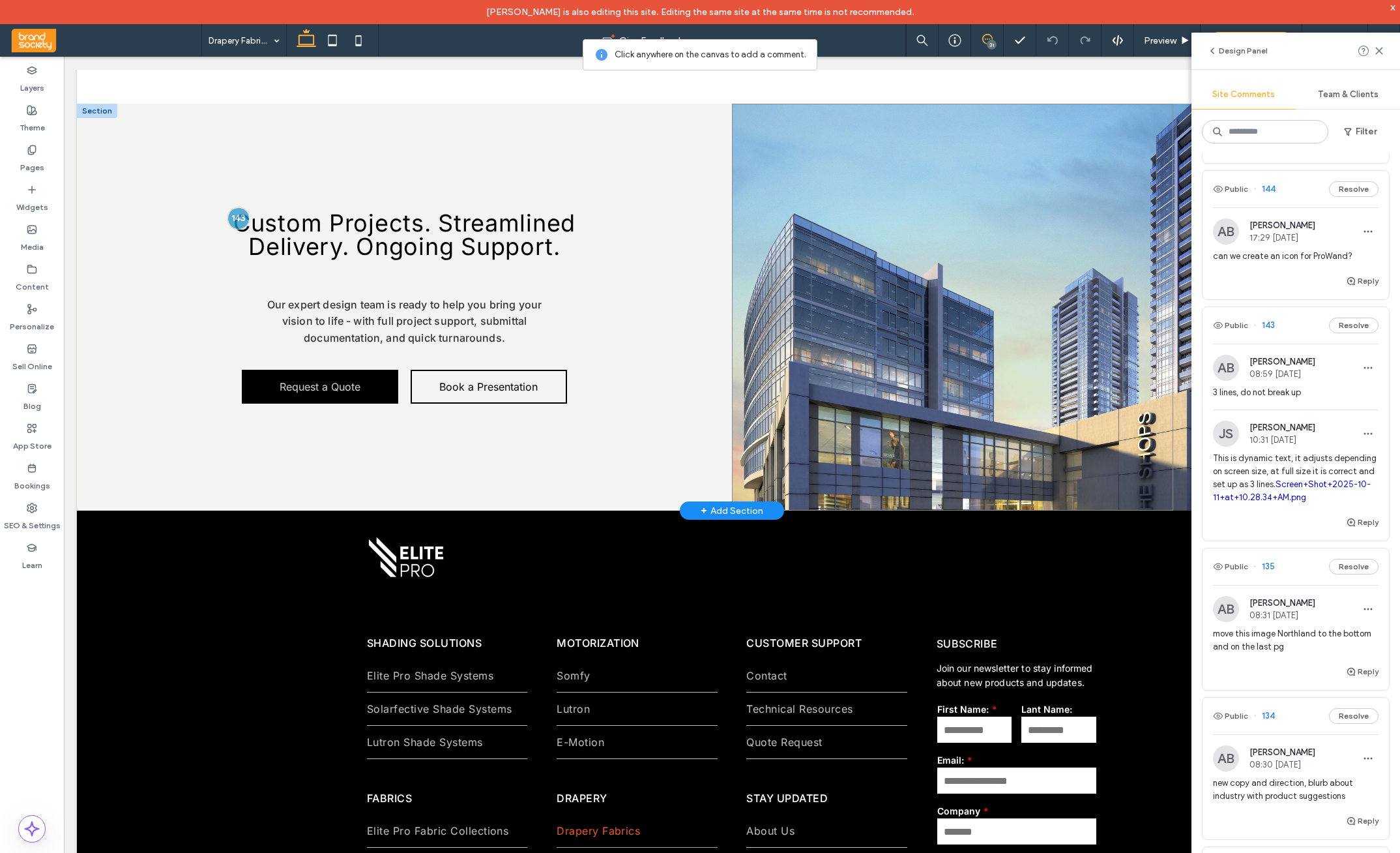
scroll to position [1783, 0]
